Goal: Task Accomplishment & Management: Complete application form

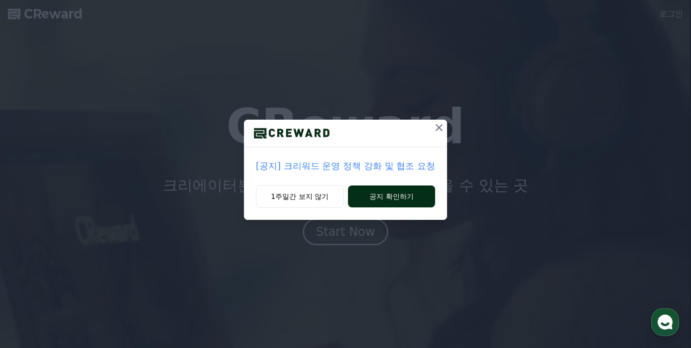
click at [391, 195] on button "공지 확인하기" at bounding box center [391, 196] width 87 height 22
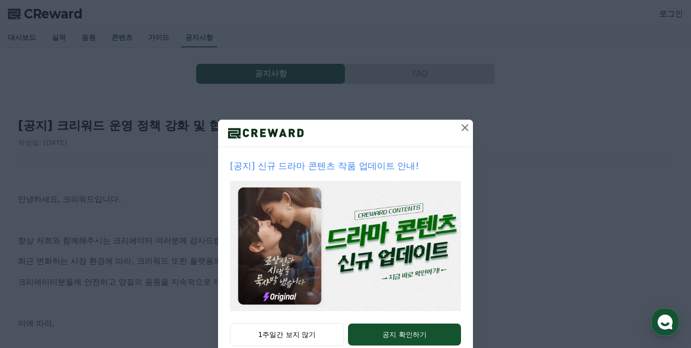
scroll to position [26, 0]
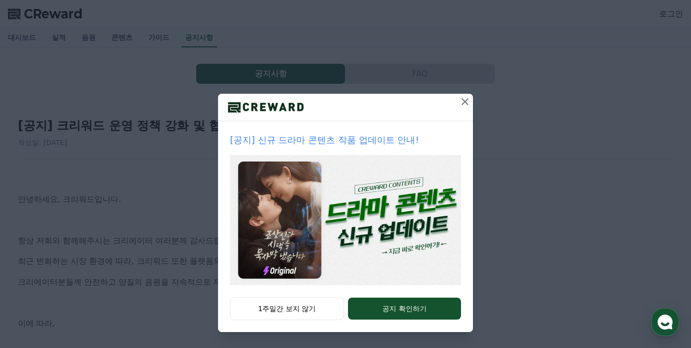
click at [465, 100] on icon at bounding box center [465, 102] width 12 height 12
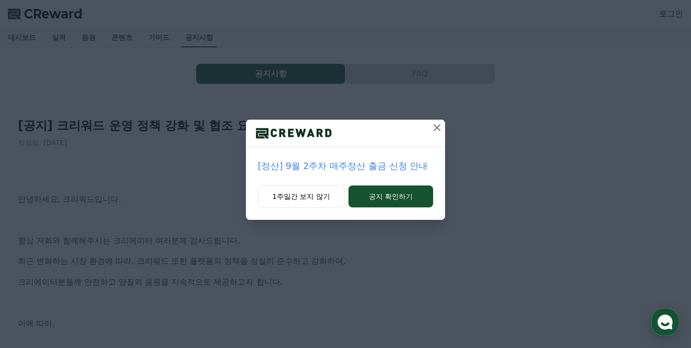
scroll to position [0, 0]
click at [326, 194] on button "1주일간 보지 않기" at bounding box center [301, 196] width 87 height 23
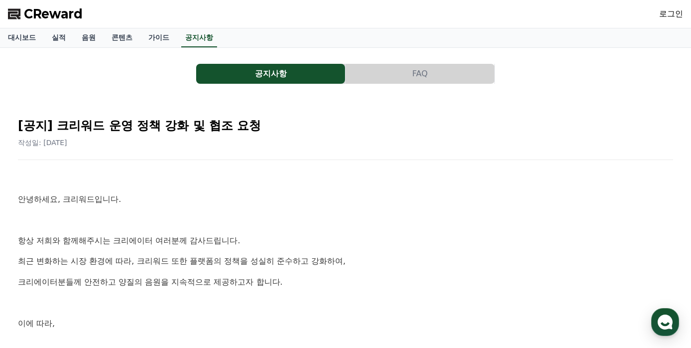
click at [53, 17] on span "CReward" at bounding box center [53, 14] width 59 height 16
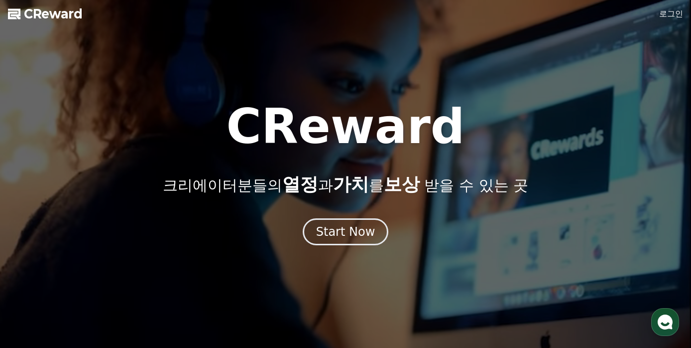
click at [675, 18] on link "로그인" at bounding box center [671, 14] width 24 height 12
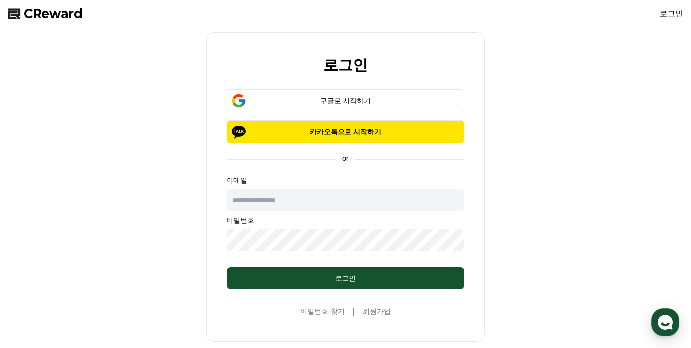
click at [375, 310] on link "회원가입" at bounding box center [377, 311] width 28 height 10
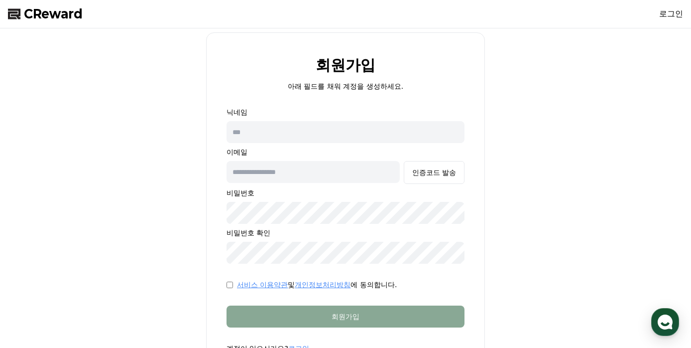
click at [285, 129] on input "text" at bounding box center [346, 132] width 238 height 22
type input "***"
click at [319, 174] on input "text" at bounding box center [313, 172] width 173 height 22
type input "*"
type input "**********"
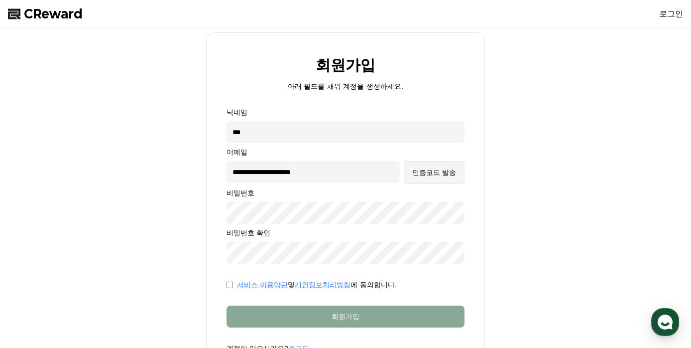
click at [445, 172] on div "인증코드 발송" at bounding box center [434, 172] width 44 height 10
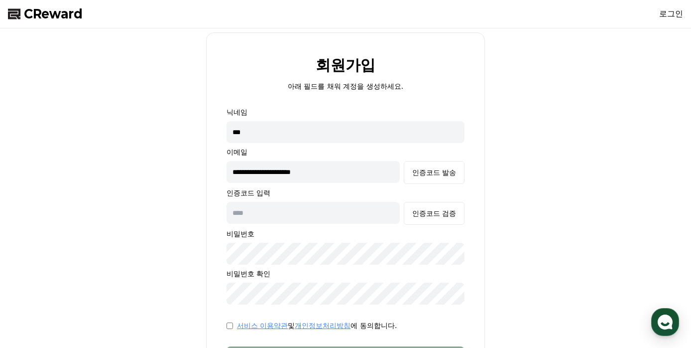
click at [275, 214] on input "text" at bounding box center [313, 213] width 173 height 22
type input "******"
click at [446, 216] on div "인증코드 검증" at bounding box center [434, 213] width 44 height 10
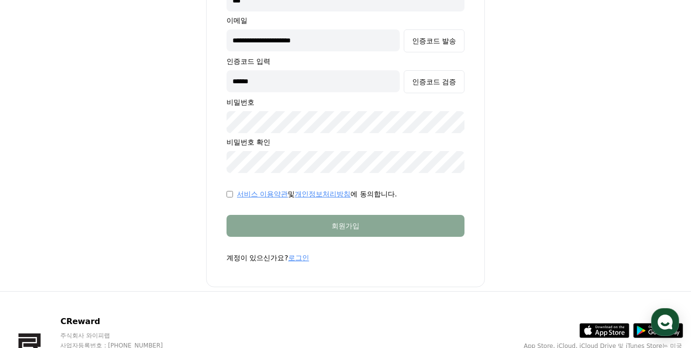
scroll to position [132, 0]
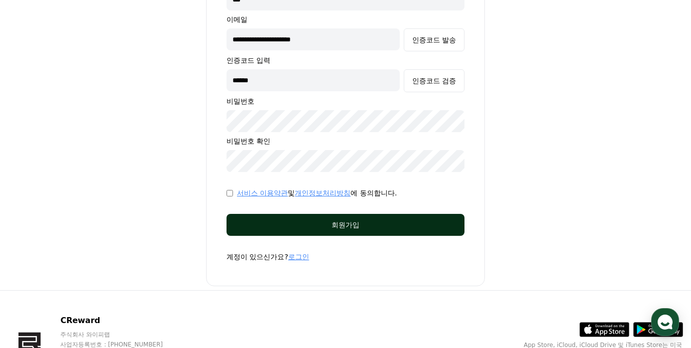
click at [341, 224] on div "회원가입" at bounding box center [346, 225] width 198 height 10
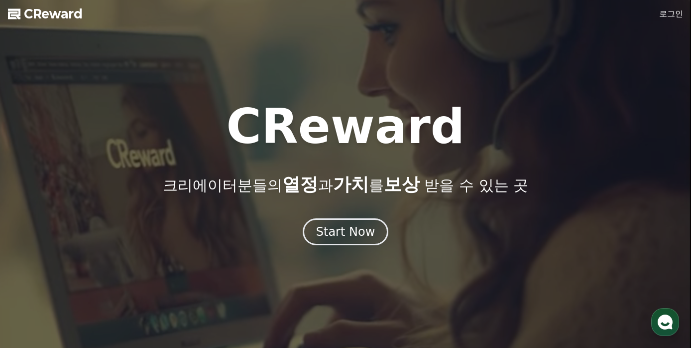
click at [675, 15] on link "로그인" at bounding box center [671, 14] width 24 height 12
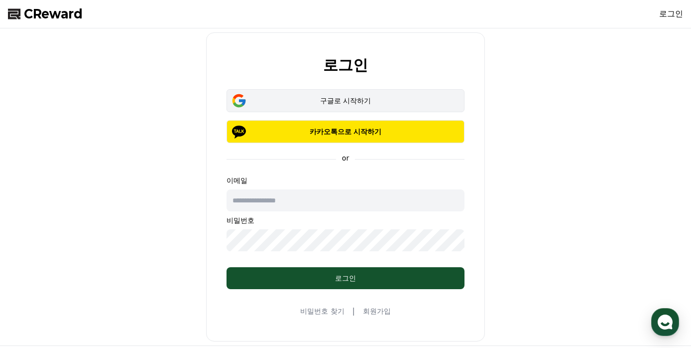
click at [355, 96] on div "구글로 시작하기" at bounding box center [345, 101] width 209 height 10
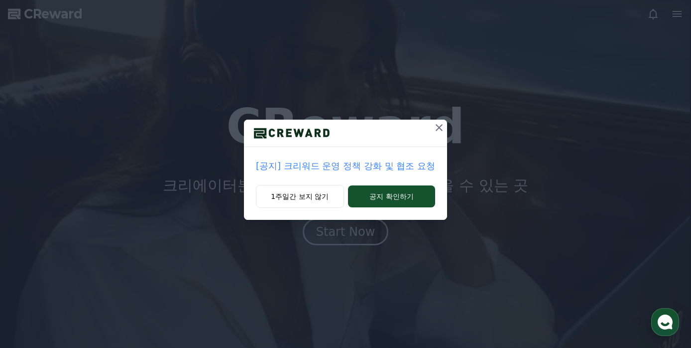
click at [666, 26] on div "[공지] 크리워드 운영 정책 강화 및 협조 요청 1주일간 보지 않기 공지 확인하기" at bounding box center [345, 118] width 691 height 236
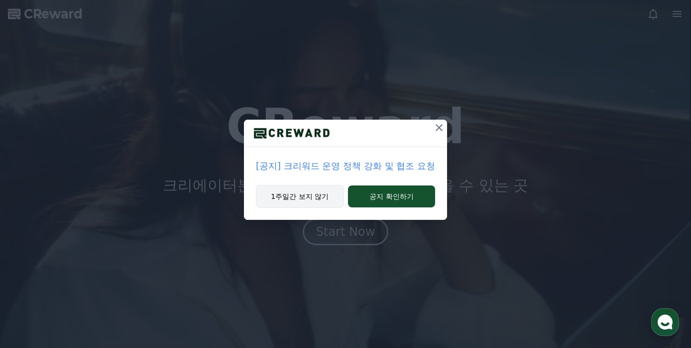
click at [301, 197] on button "1주일간 보지 않기" at bounding box center [300, 196] width 88 height 23
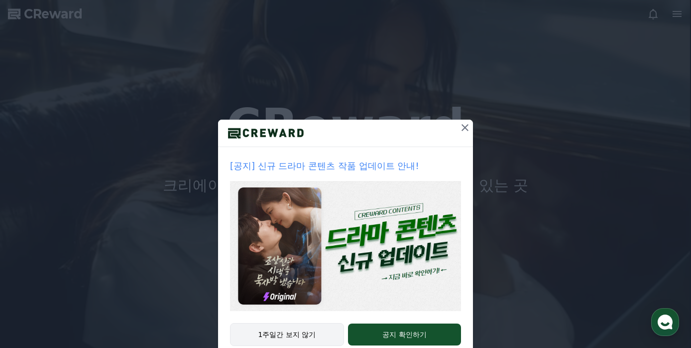
click at [278, 336] on button "1주일간 보지 않기" at bounding box center [287, 334] width 114 height 23
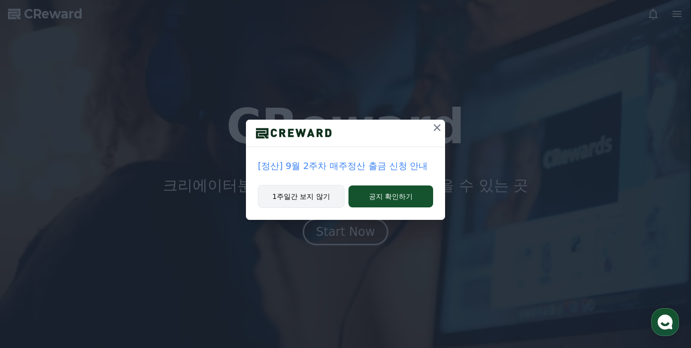
click at [287, 191] on button "1주일간 보지 않기" at bounding box center [301, 196] width 87 height 23
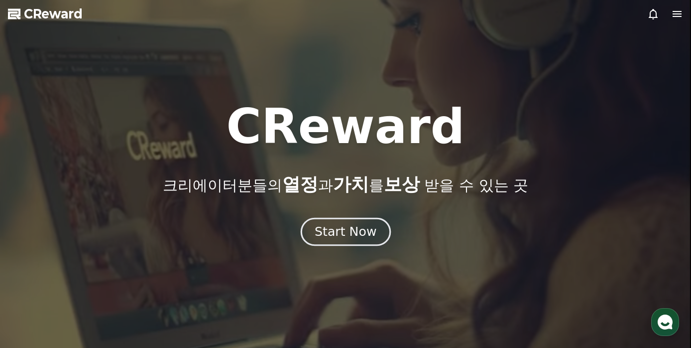
click at [349, 229] on div "Start Now" at bounding box center [346, 231] width 62 height 17
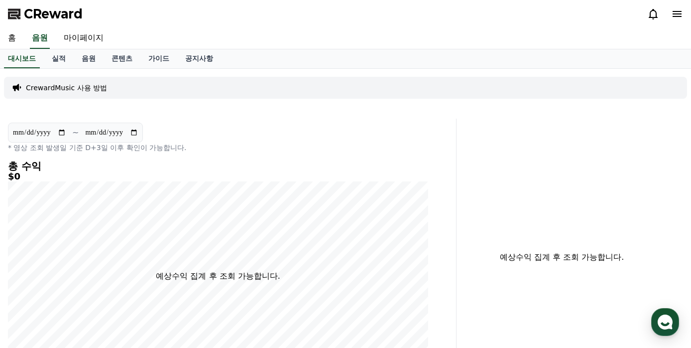
click at [676, 12] on icon at bounding box center [677, 14] width 12 height 12
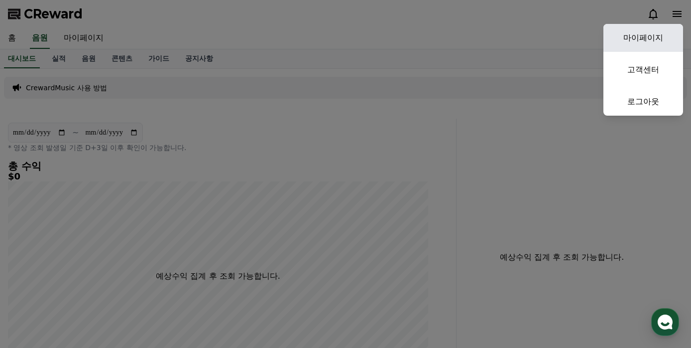
click at [648, 36] on link "마이페이지" at bounding box center [644, 38] width 80 height 28
select select "**********"
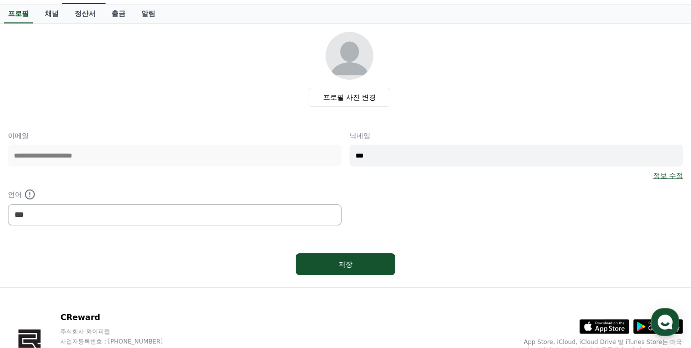
scroll to position [49, 0]
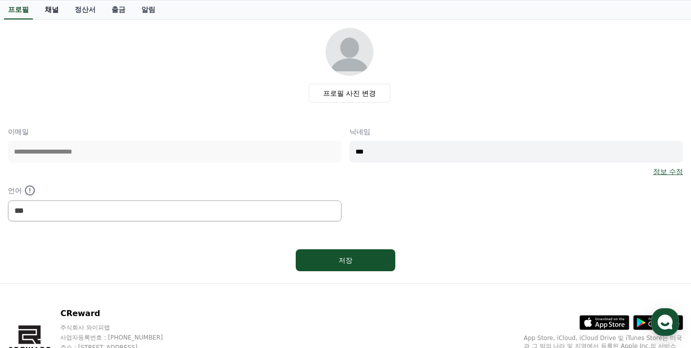
click at [48, 8] on link "채널" at bounding box center [52, 9] width 30 height 19
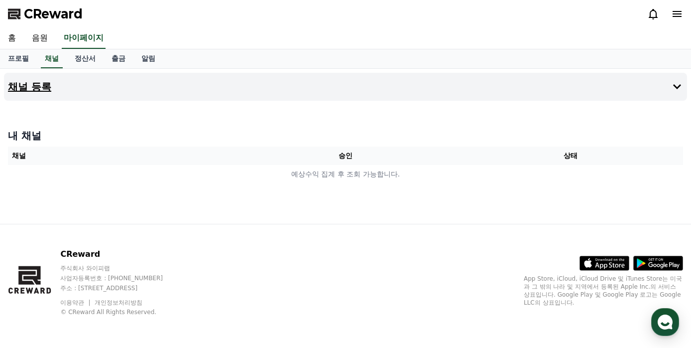
click at [32, 86] on h4 "채널 등록" at bounding box center [29, 86] width 43 height 11
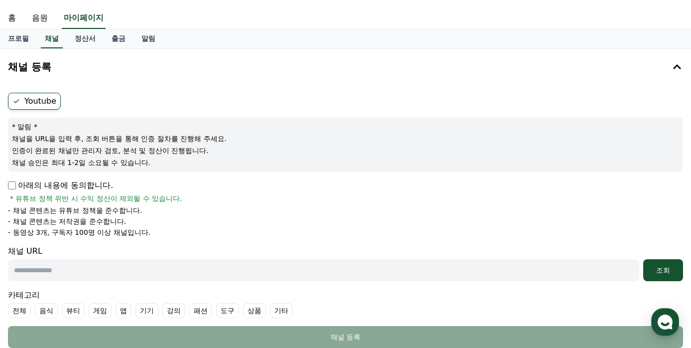
scroll to position [15, 0]
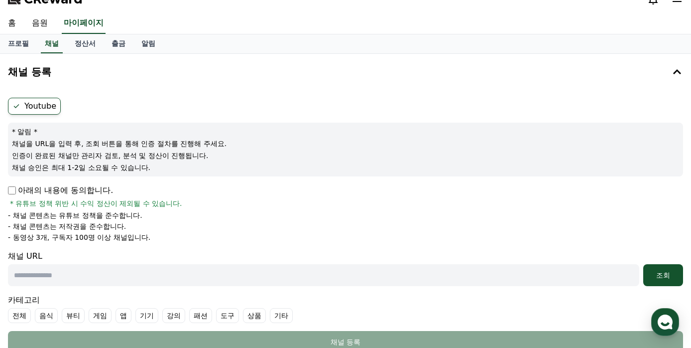
click at [46, 105] on label "Youtube" at bounding box center [34, 106] width 53 height 17
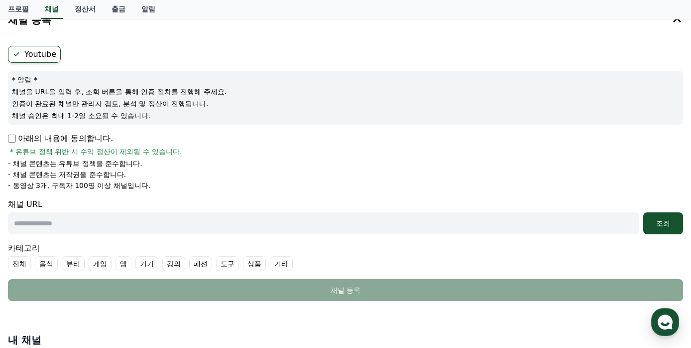
scroll to position [71, 0]
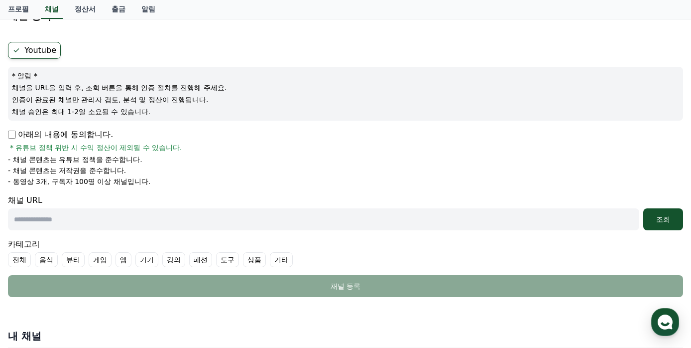
click at [65, 220] on input "text" at bounding box center [323, 219] width 631 height 22
click at [36, 217] on input "text" at bounding box center [323, 219] width 631 height 22
paste input "**********"
type input "**********"
click at [661, 214] on div "조회" at bounding box center [663, 219] width 32 height 10
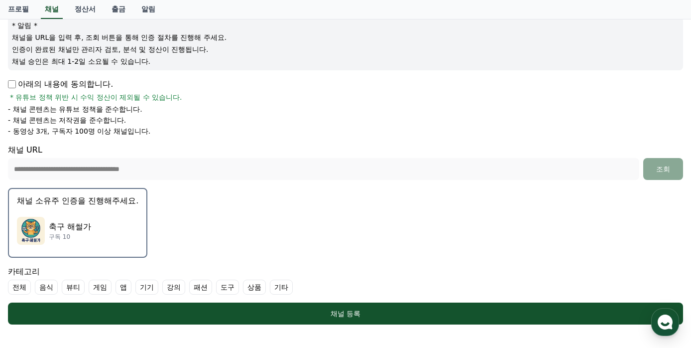
scroll to position [123, 0]
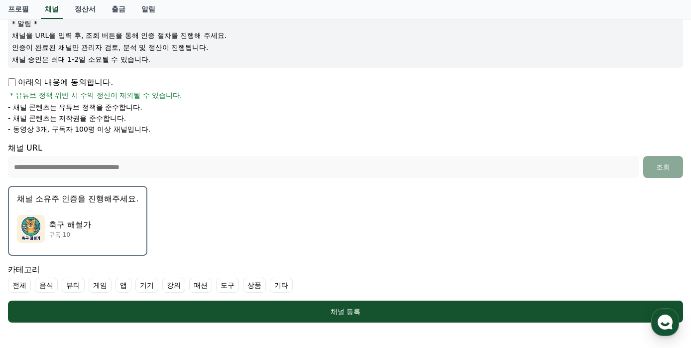
click at [55, 217] on div "축구 해썰가 구독 10" at bounding box center [78, 229] width 122 height 40
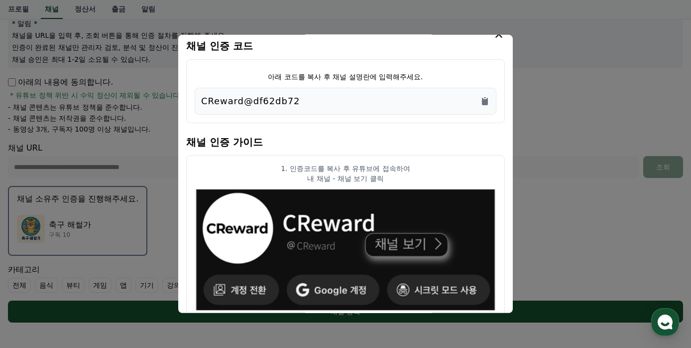
scroll to position [0, 0]
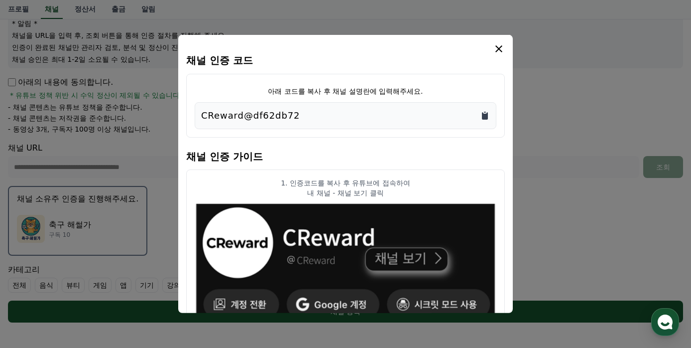
click at [487, 115] on icon "Copy to clipboard" at bounding box center [485, 115] width 6 height 7
click at [500, 49] on icon "modal" at bounding box center [499, 49] width 12 height 12
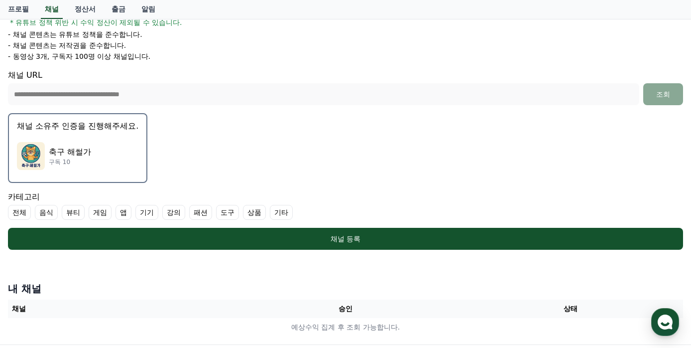
scroll to position [197, 0]
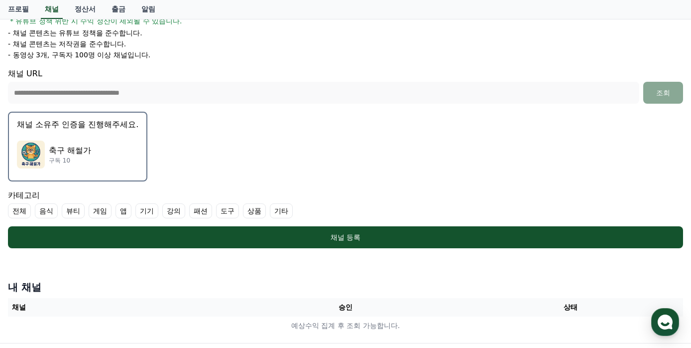
click at [270, 212] on label "기타" at bounding box center [281, 210] width 23 height 15
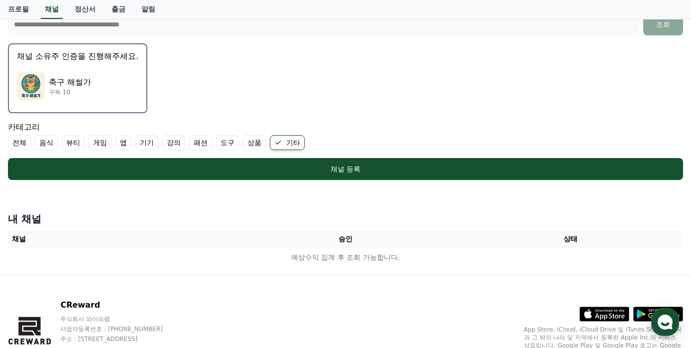
scroll to position [264, 0]
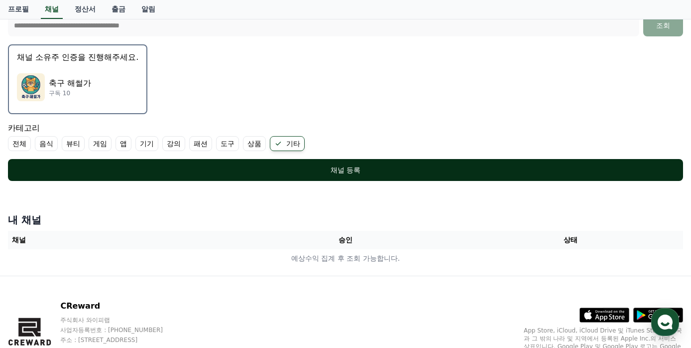
click at [354, 168] on div "채널 등록" at bounding box center [345, 170] width 635 height 10
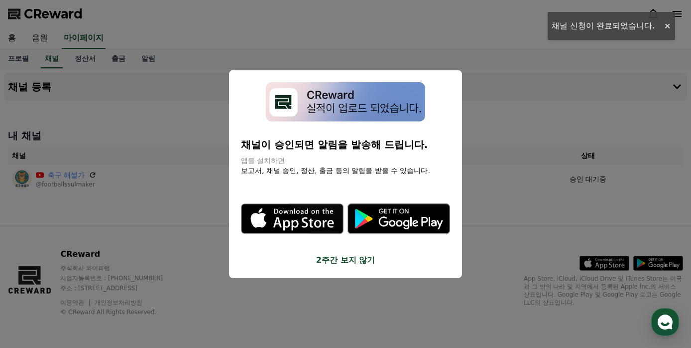
click at [356, 261] on button "2주간 보지 않기" at bounding box center [345, 259] width 209 height 12
